Goal: Task Accomplishment & Management: Manage account settings

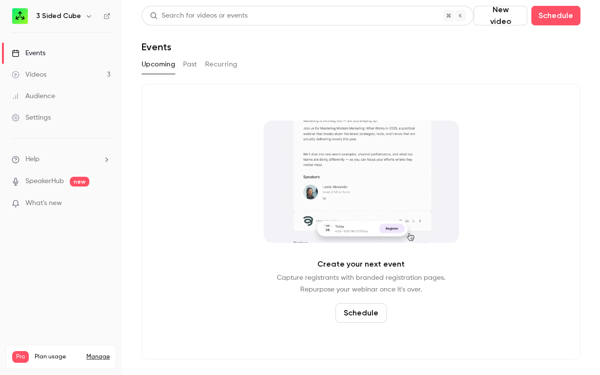
click at [196, 62] on button "Past" at bounding box center [190, 65] width 14 height 16
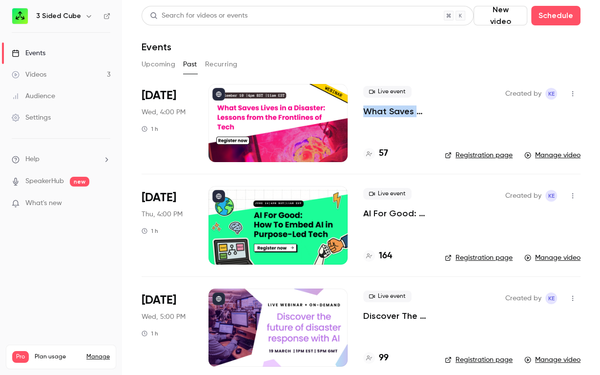
scroll to position [9, 0]
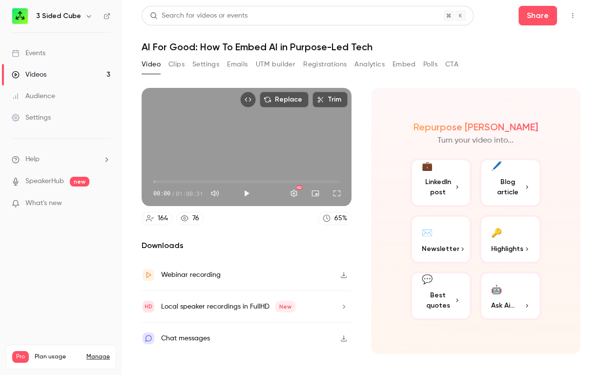
click at [328, 63] on button "Registrations" at bounding box center [324, 65] width 43 height 16
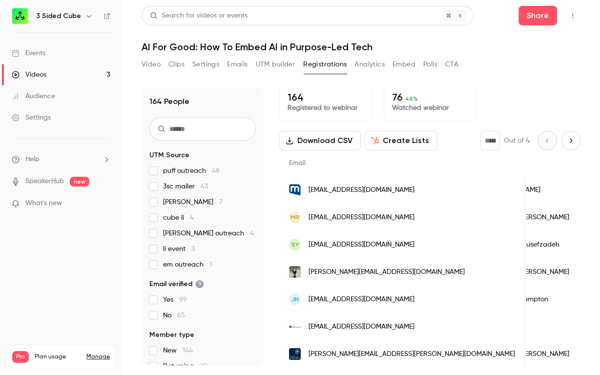
scroll to position [0, 76]
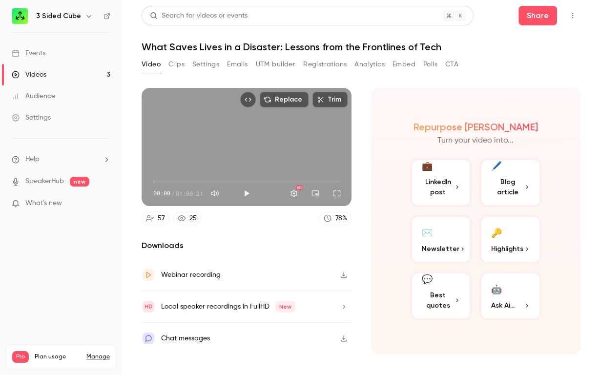
click at [237, 69] on button "Emails" at bounding box center [237, 65] width 21 height 16
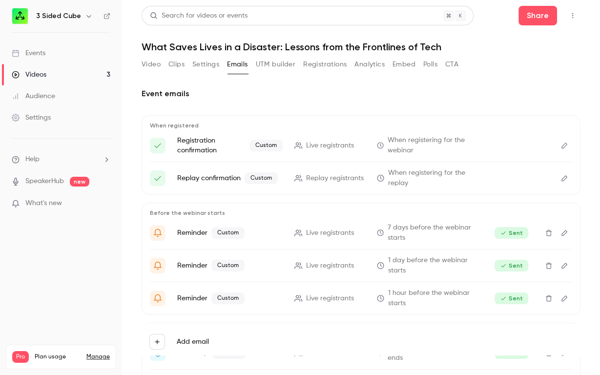
click at [562, 267] on icon "Edit" at bounding box center [565, 266] width 6 height 6
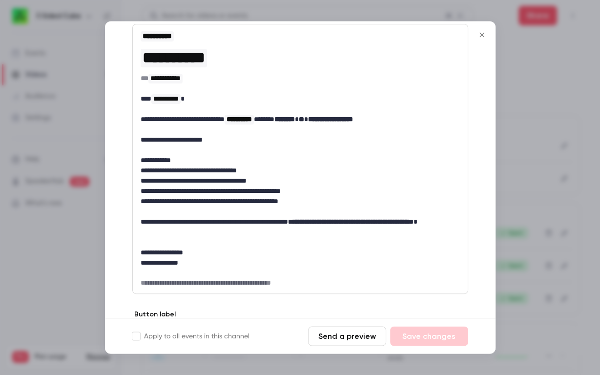
scroll to position [253, 0]
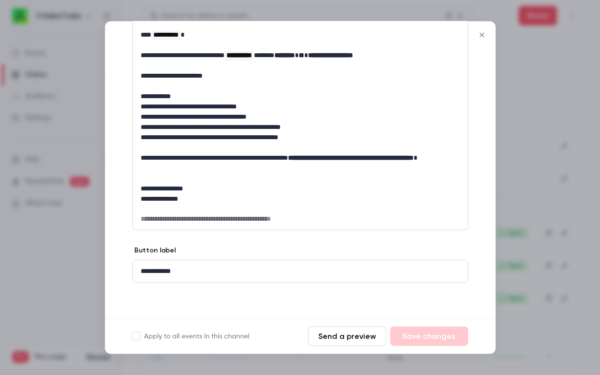
click at [485, 39] on button "Close" at bounding box center [482, 35] width 20 height 20
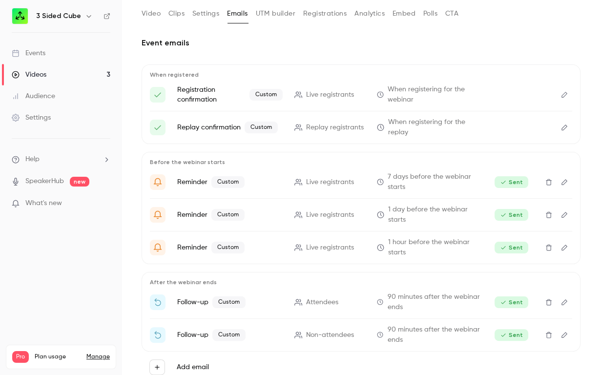
scroll to position [77, 0]
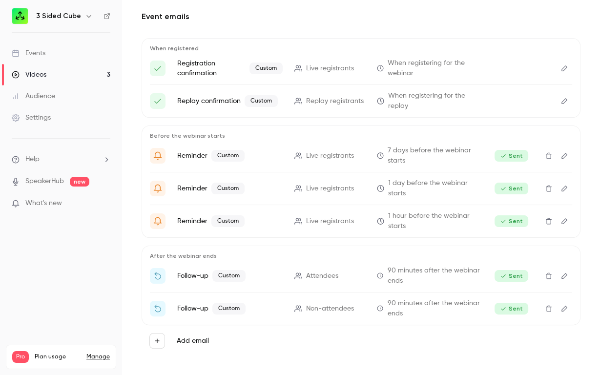
click at [568, 272] on button "Edit" at bounding box center [565, 276] width 16 height 16
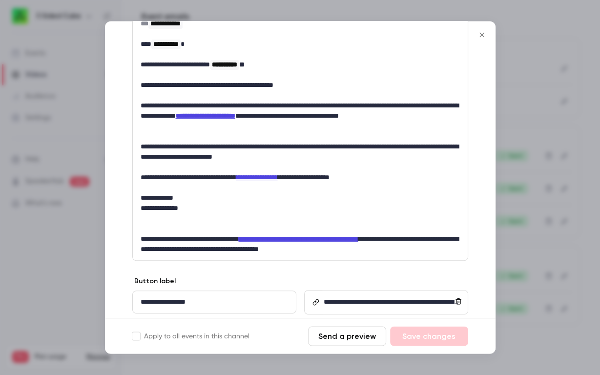
scroll to position [263, 0]
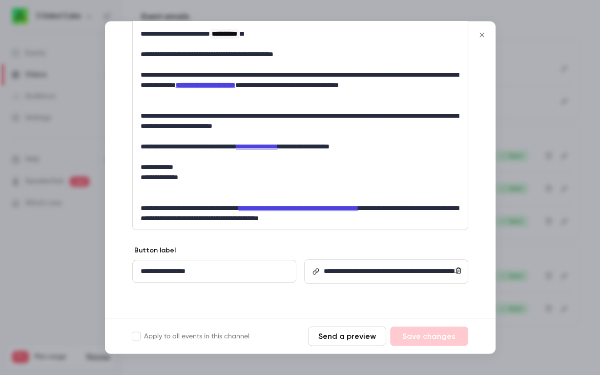
click at [481, 36] on icon "Close" at bounding box center [482, 35] width 12 height 8
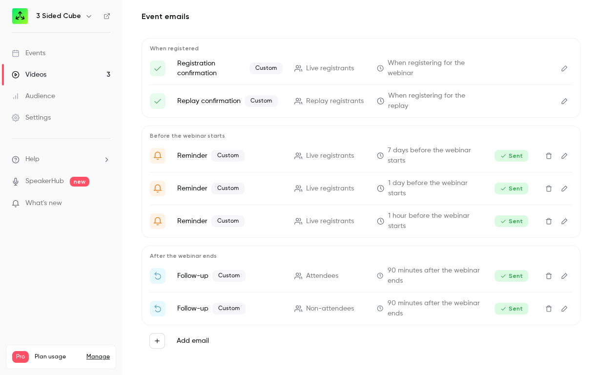
click at [565, 310] on icon "Edit" at bounding box center [565, 308] width 8 height 7
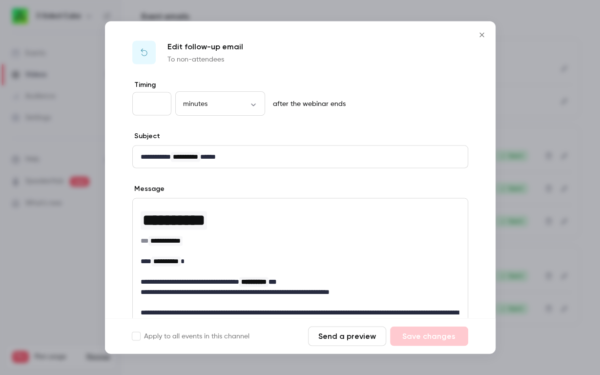
scroll to position [252, 0]
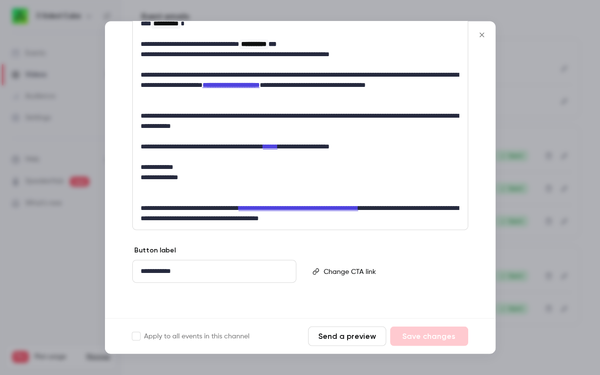
click at [486, 33] on icon "Close" at bounding box center [482, 35] width 12 height 8
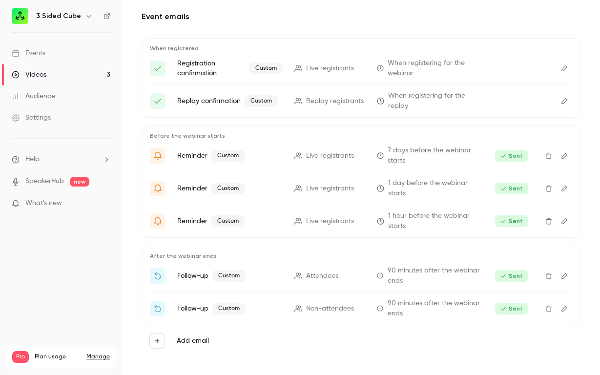
click at [563, 309] on icon "Edit" at bounding box center [565, 308] width 8 height 7
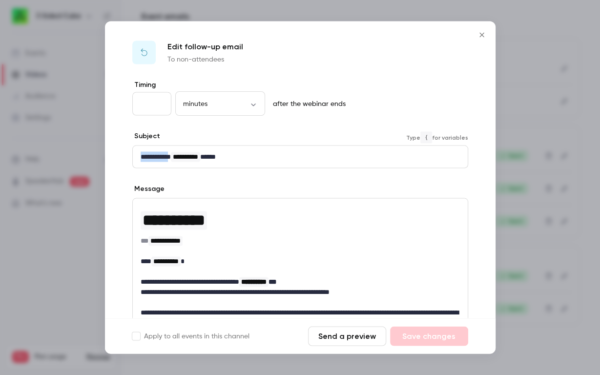
drag, startPoint x: 139, startPoint y: 161, endPoint x: 177, endPoint y: 163, distance: 38.2
click at [177, 163] on div "**********" at bounding box center [300, 157] width 335 height 22
copy p "**********"
click at [482, 35] on icon "Close" at bounding box center [481, 35] width 4 height 4
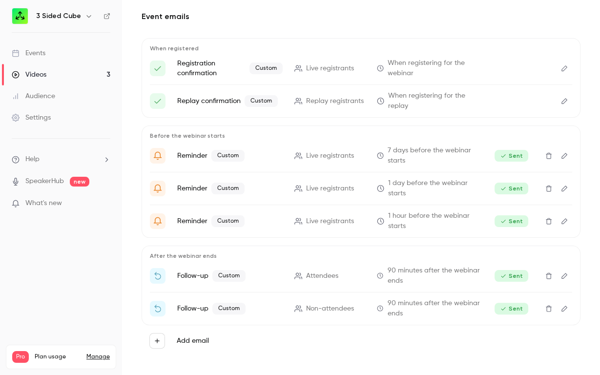
scroll to position [0, 0]
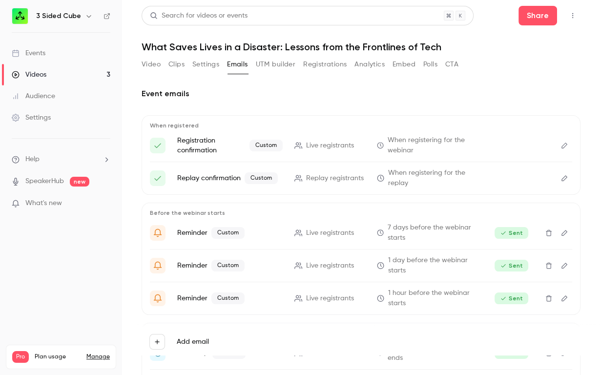
click at [325, 60] on button "Registrations" at bounding box center [324, 65] width 43 height 16
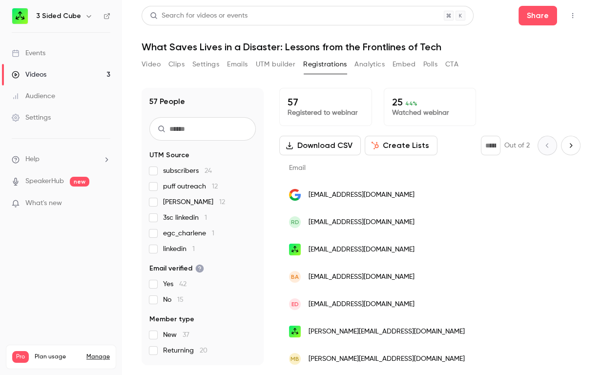
scroll to position [0, 114]
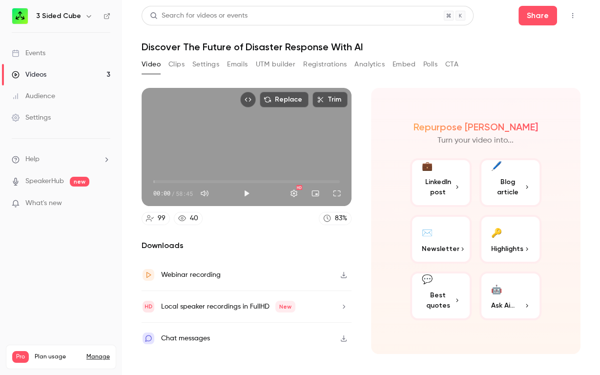
click at [328, 62] on button "Registrations" at bounding box center [324, 65] width 43 height 16
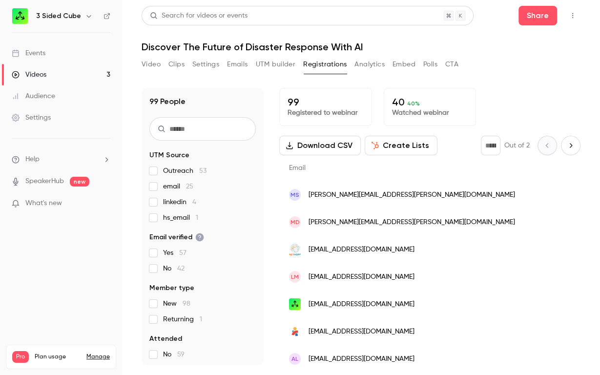
scroll to position [0, 93]
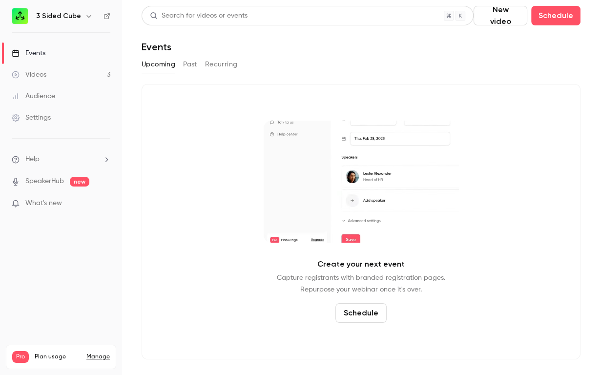
click at [192, 64] on button "Past" at bounding box center [190, 65] width 14 height 16
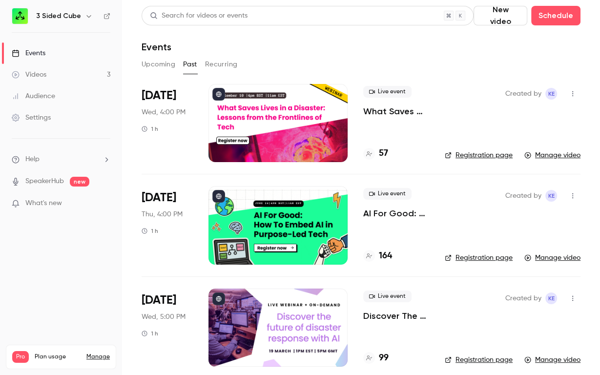
click at [479, 251] on div "Created by KE Registration page Manage video" at bounding box center [513, 225] width 136 height 78
click at [481, 258] on link "Registration page" at bounding box center [479, 258] width 68 height 10
click at [85, 17] on icon "button" at bounding box center [89, 16] width 8 height 8
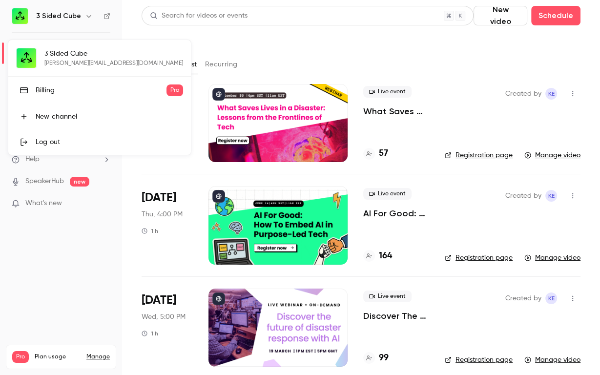
click at [61, 143] on div "Log out" at bounding box center [109, 142] width 147 height 10
